Goal: Information Seeking & Learning: Learn about a topic

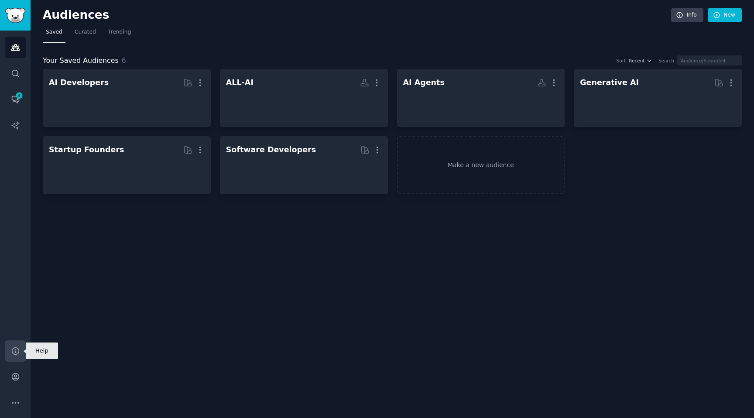
click at [16, 345] on link "Help" at bounding box center [15, 350] width 21 height 21
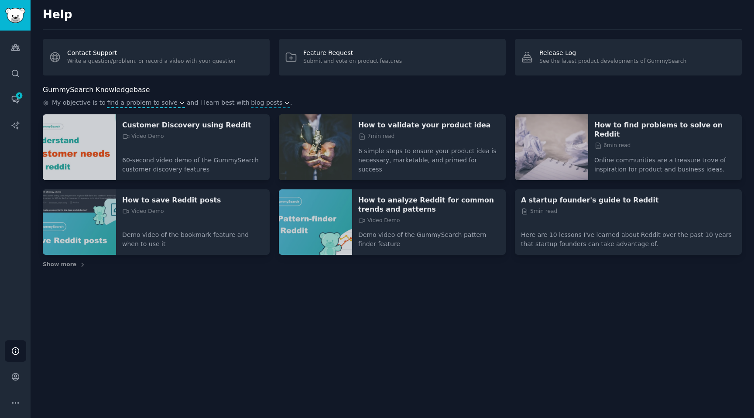
click at [141, 103] on span "find a problem to solve" at bounding box center [142, 102] width 71 height 9
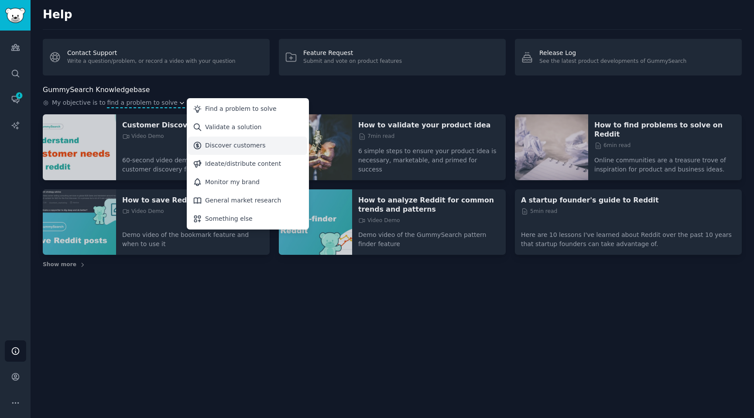
click at [229, 141] on div "Discover customers" at bounding box center [235, 145] width 61 height 9
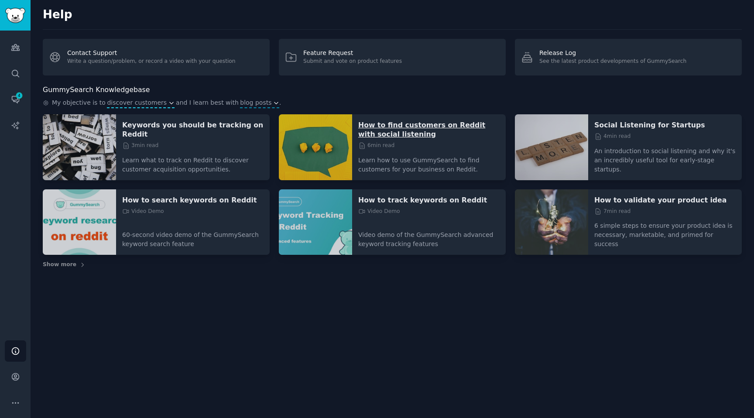
click at [396, 135] on p "How to find customers on Reddit with social listening" at bounding box center [428, 129] width 141 height 18
click at [611, 126] on p "Social Listening for Startups" at bounding box center [664, 124] width 141 height 9
click at [16, 375] on icon "Sidebar" at bounding box center [15, 376] width 7 height 7
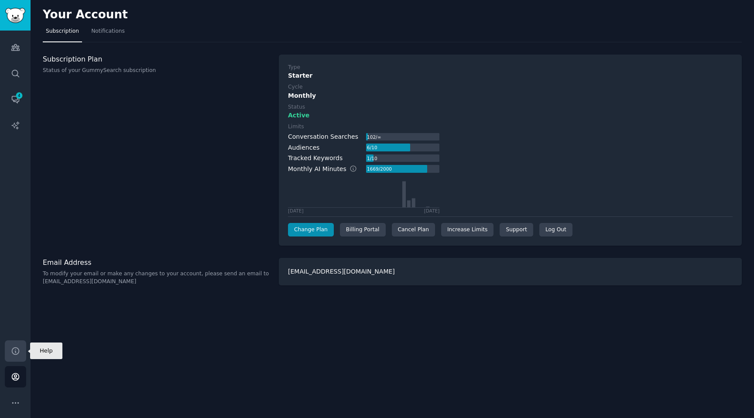
click at [13, 349] on icon "Sidebar" at bounding box center [15, 350] width 9 height 9
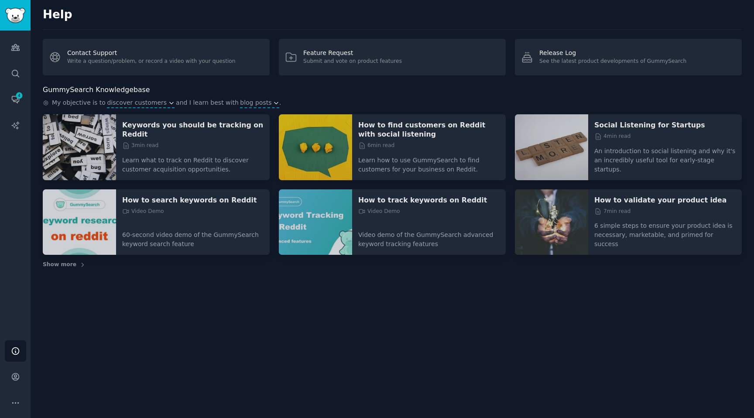
click at [654, 8] on h2 "Help" at bounding box center [392, 15] width 699 height 14
click at [443, 283] on div "Help Contact Support Write a question/problem, or record a video with your ques…" at bounding box center [392, 209] width 723 height 418
click at [481, 188] on div "Keywords you should be tracking on Reddit 3 min read Learn what to track on Red…" at bounding box center [392, 184] width 699 height 140
